Goal: Task Accomplishment & Management: Use online tool/utility

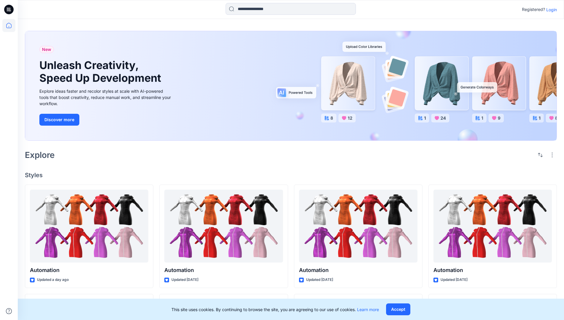
click at [550, 9] on p "Login" at bounding box center [551, 10] width 11 height 6
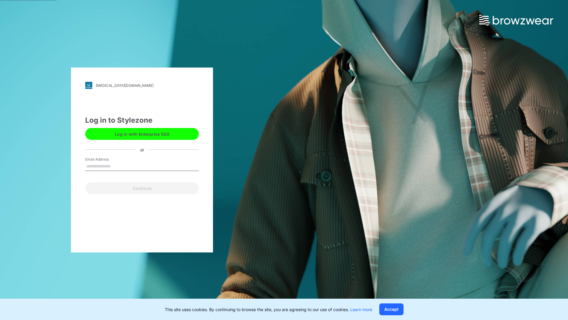
click at [117, 166] on input "Email Address" at bounding box center [142, 166] width 114 height 9
type input "**********"
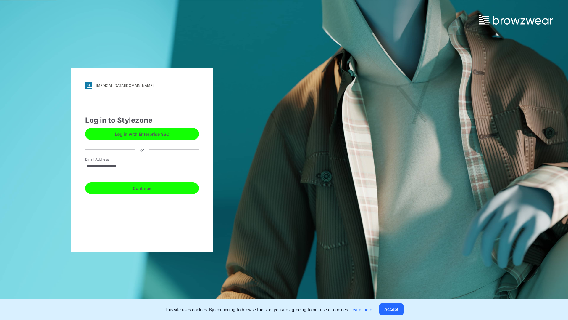
click at [149, 187] on button "Continue" at bounding box center [142, 188] width 114 height 12
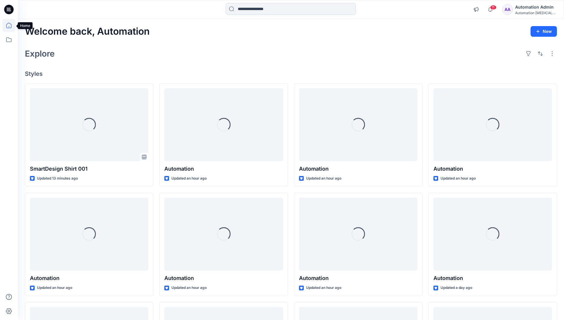
click at [11, 25] on icon at bounding box center [8, 25] width 5 height 5
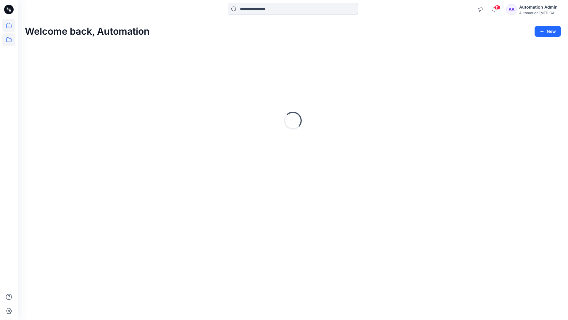
click at [9, 41] on icon at bounding box center [8, 39] width 13 height 13
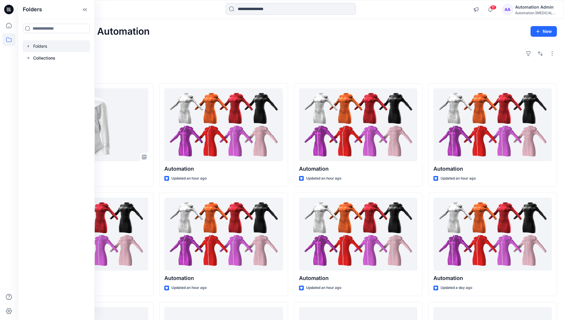
click at [55, 46] on div at bounding box center [55, 46] width 67 height 12
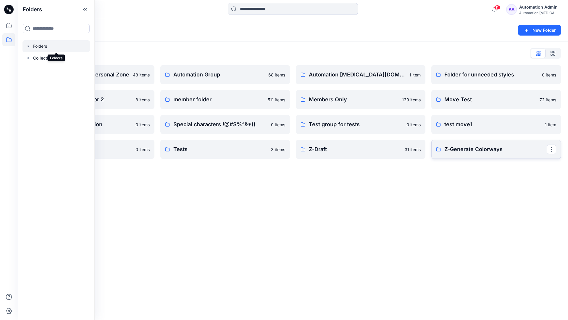
click at [509, 149] on p "Z-Generate Colorways" at bounding box center [496, 149] width 102 height 8
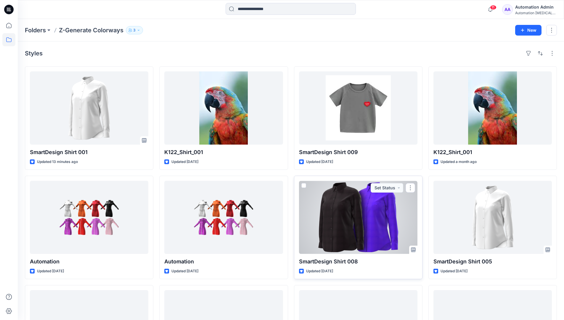
click at [306, 184] on span at bounding box center [303, 185] width 5 height 5
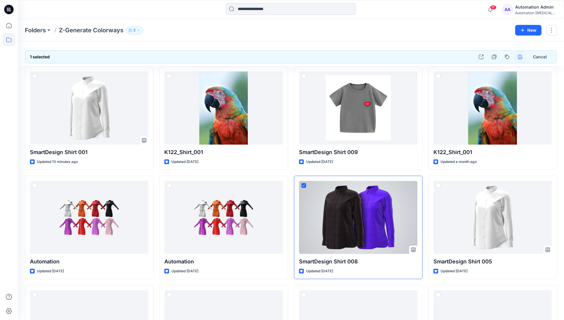
click at [520, 57] on icon "button" at bounding box center [520, 56] width 5 height 5
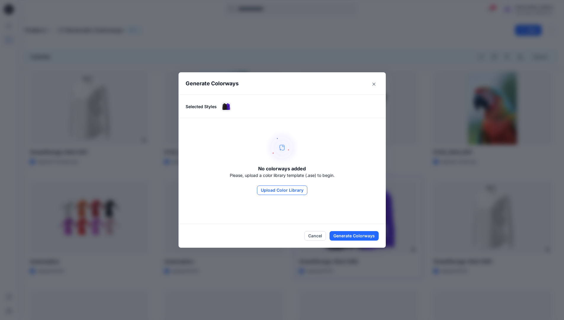
click at [291, 190] on button "Upload Color Library" at bounding box center [282, 189] width 50 height 9
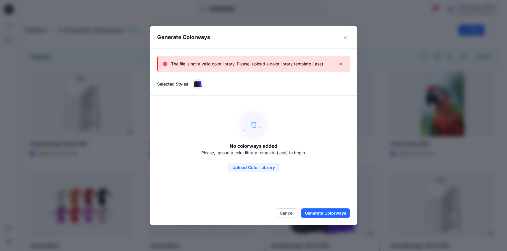
click at [293, 67] on p "The file is not a valid color library. Please, upload a color library template …" at bounding box center [247, 63] width 152 height 7
click at [347, 36] on icon "Close" at bounding box center [345, 37] width 3 height 3
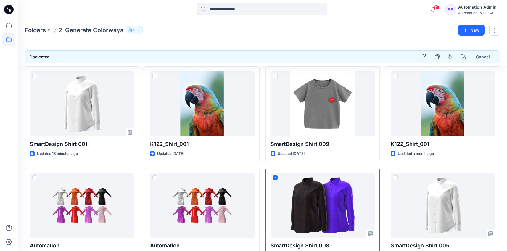
click at [473, 11] on div "Automation [MEDICAL_DATA]..." at bounding box center [478, 13] width 41 height 4
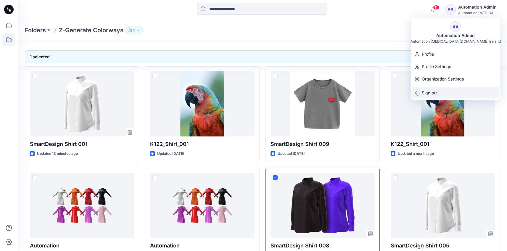
click at [451, 93] on div "Sign out" at bounding box center [455, 92] width 86 height 11
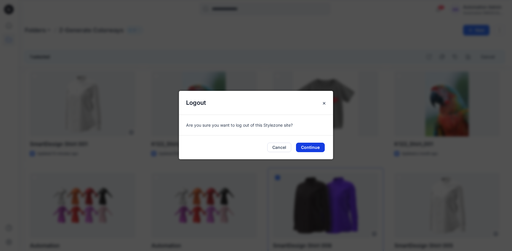
click at [319, 147] on button "Continue" at bounding box center [310, 147] width 29 height 9
